Goal: Task Accomplishment & Management: Manage account settings

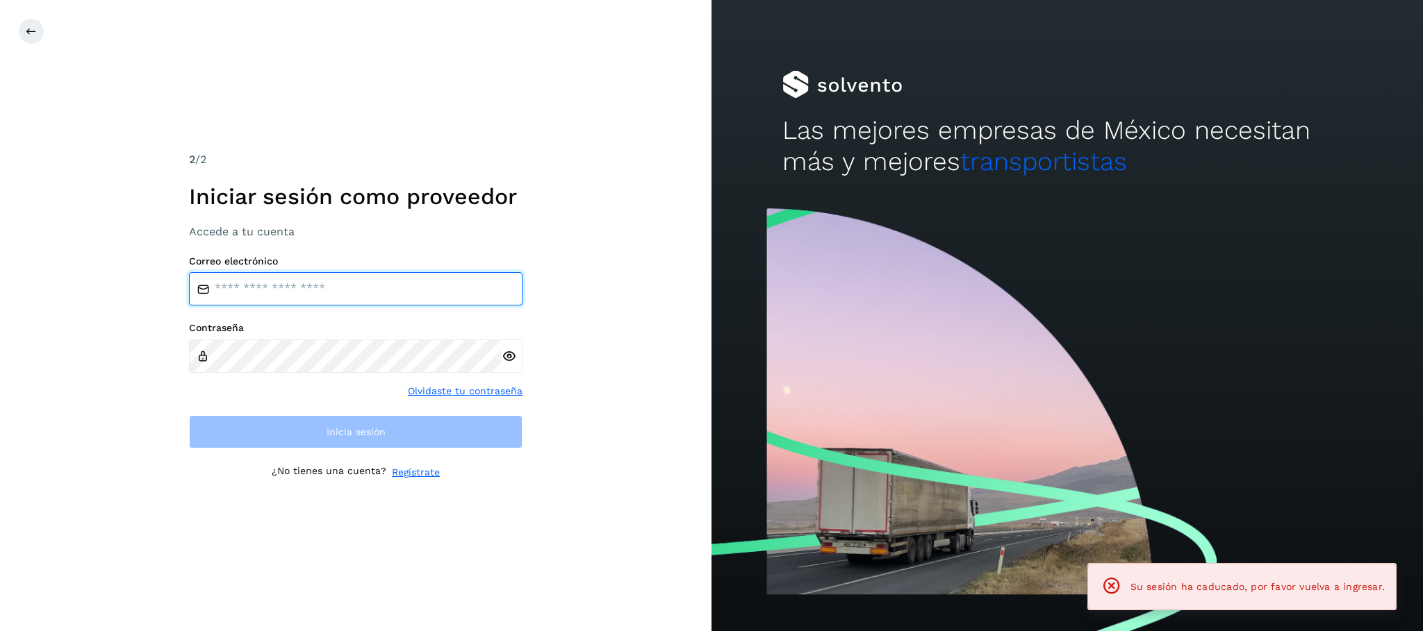
click at [324, 292] on input "email" at bounding box center [355, 288] width 333 height 33
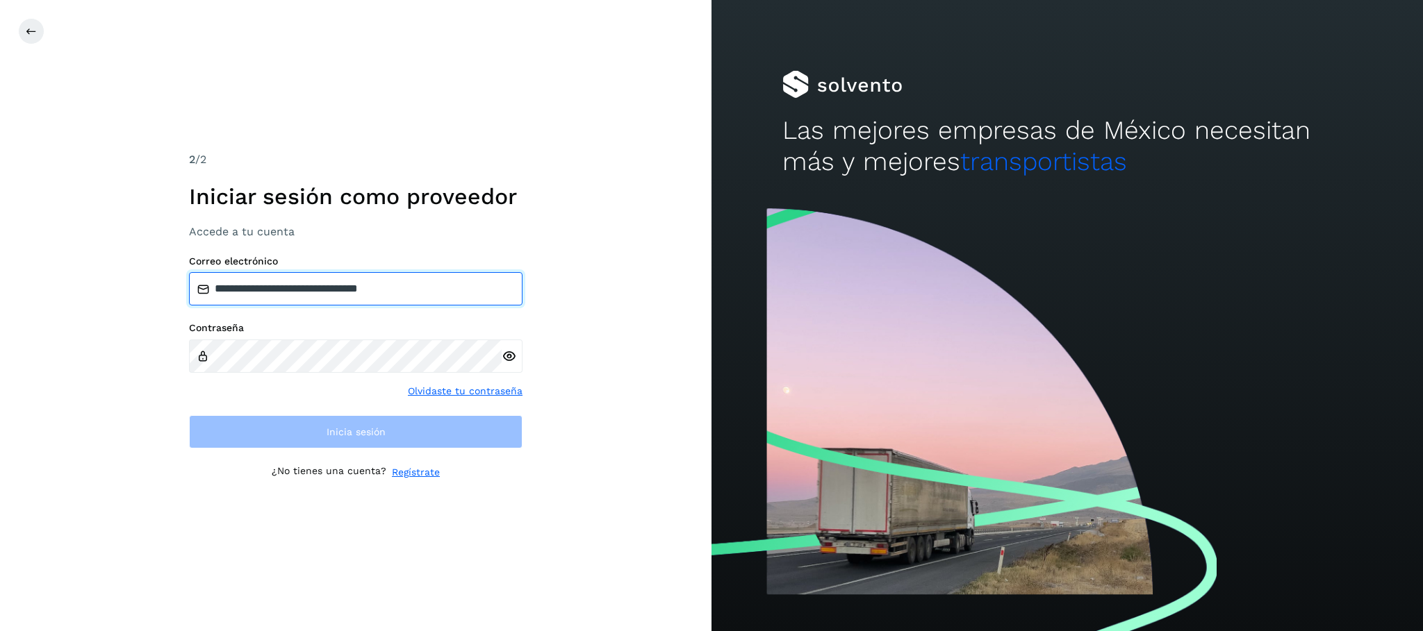
type input "**********"
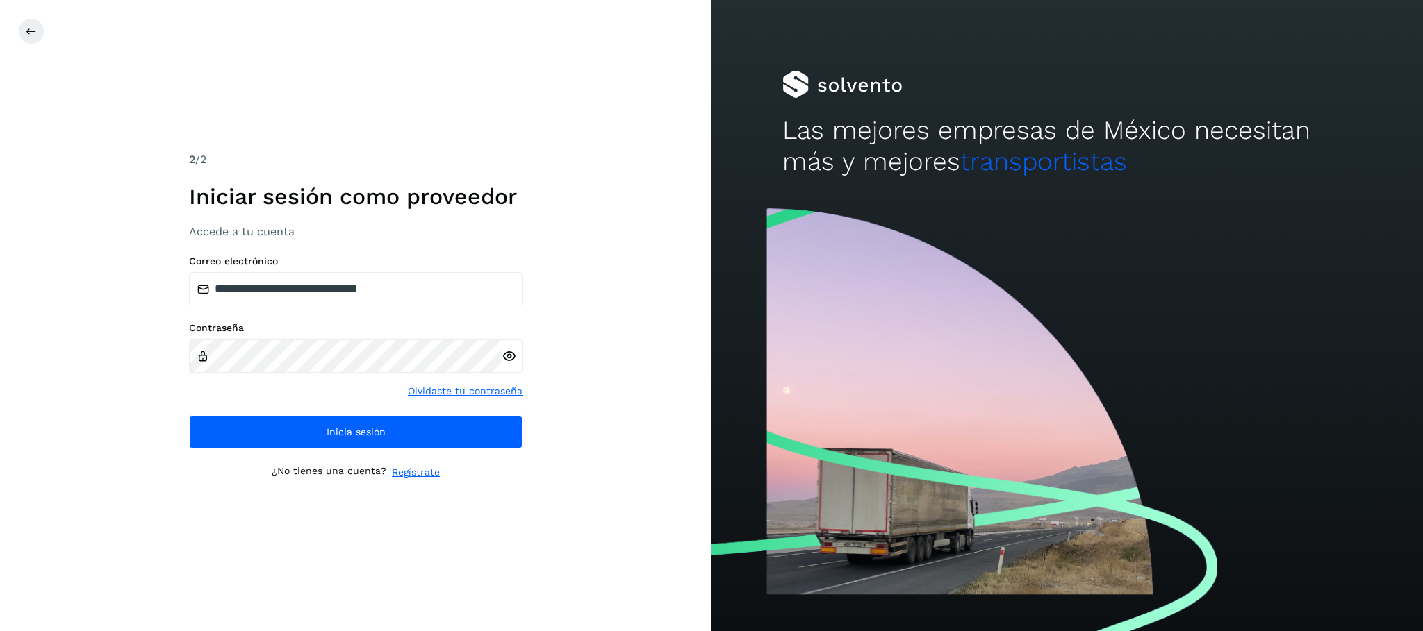
drag, startPoint x: 510, startPoint y: 357, endPoint x: 508, endPoint y: 366, distance: 9.1
click at [511, 358] on icon at bounding box center [509, 356] width 15 height 15
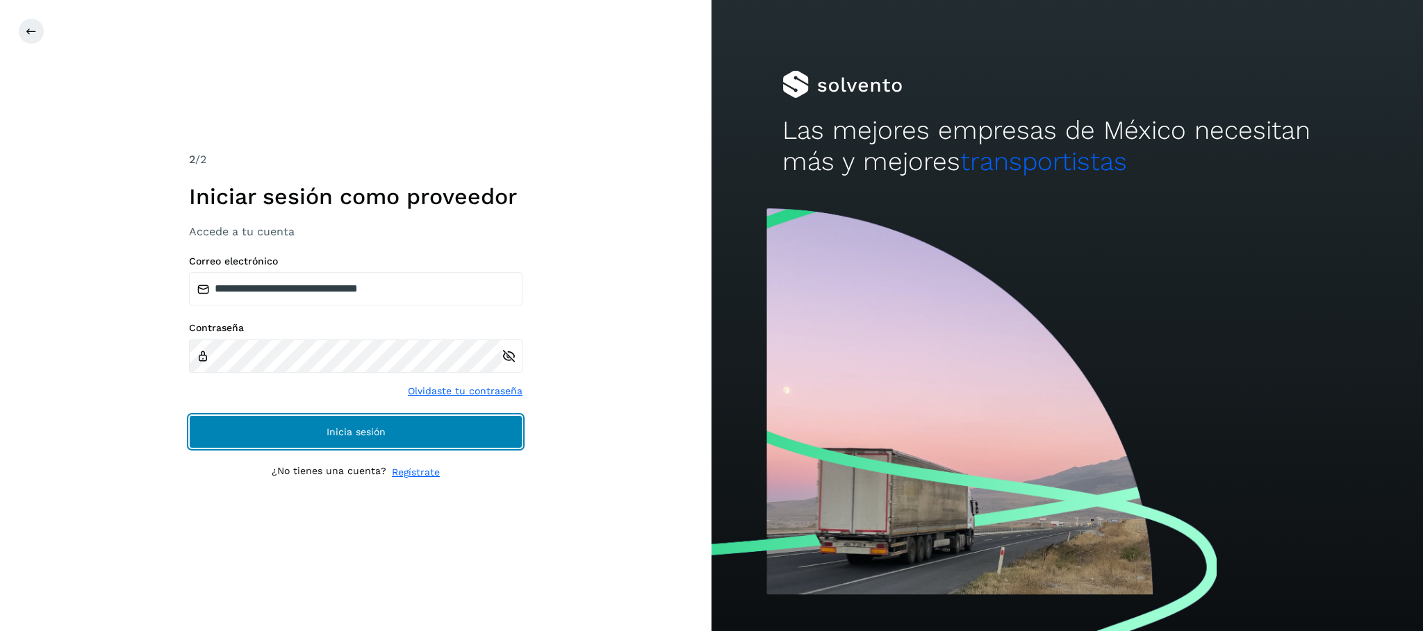
click at [285, 437] on button "Inicia sesión" at bounding box center [355, 431] width 333 height 33
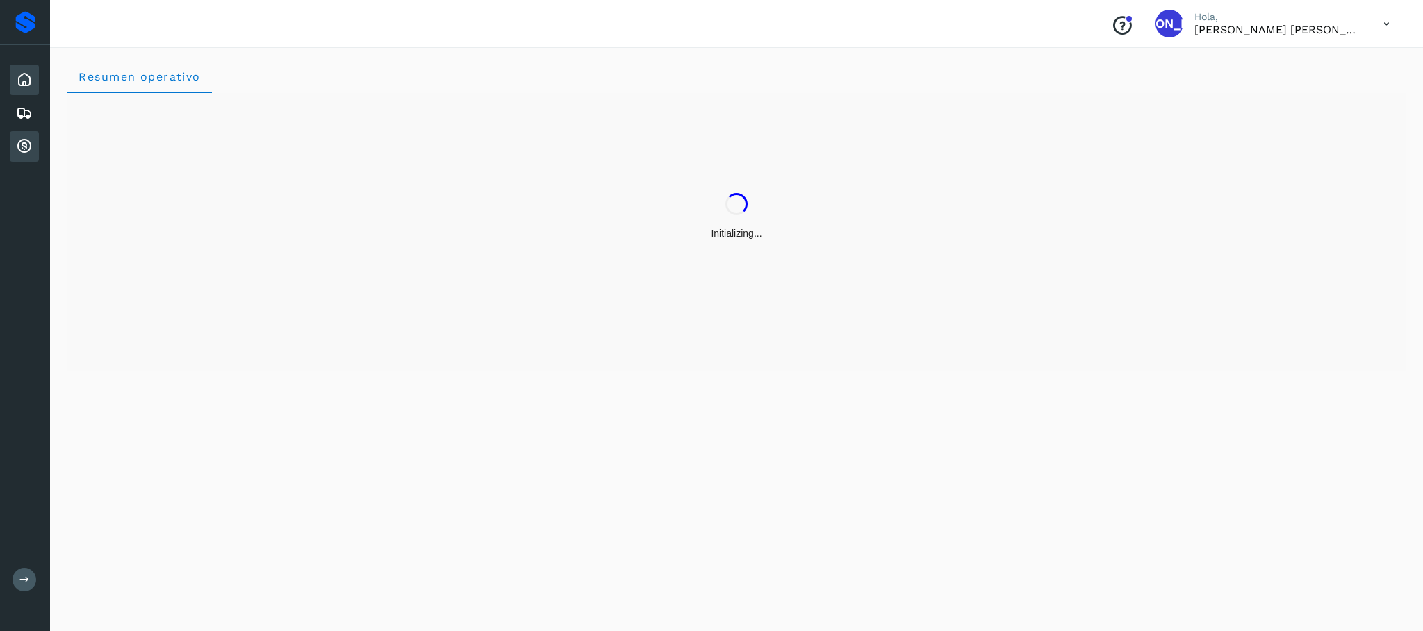
click at [16, 142] on icon at bounding box center [24, 146] width 17 height 17
